Goal: Find specific page/section: Find specific page/section

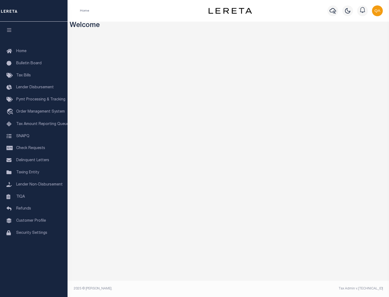
click at [34, 148] on span "Check Requests" at bounding box center [30, 148] width 29 height 4
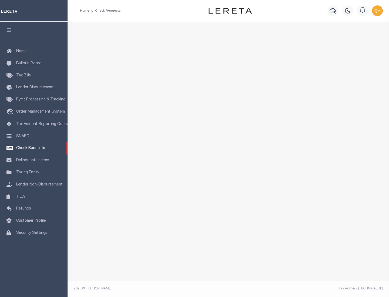
select select "50"
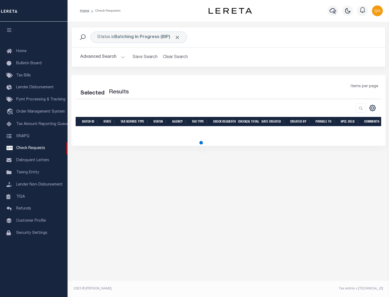
select select "50"
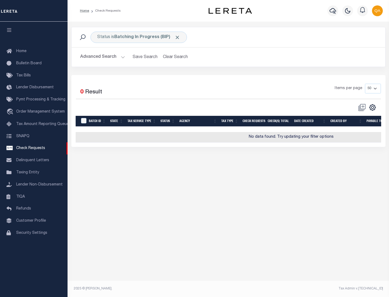
click at [178, 37] on span "Click to Remove" at bounding box center [178, 38] width 6 height 6
